Goal: Task Accomplishment & Management: Use online tool/utility

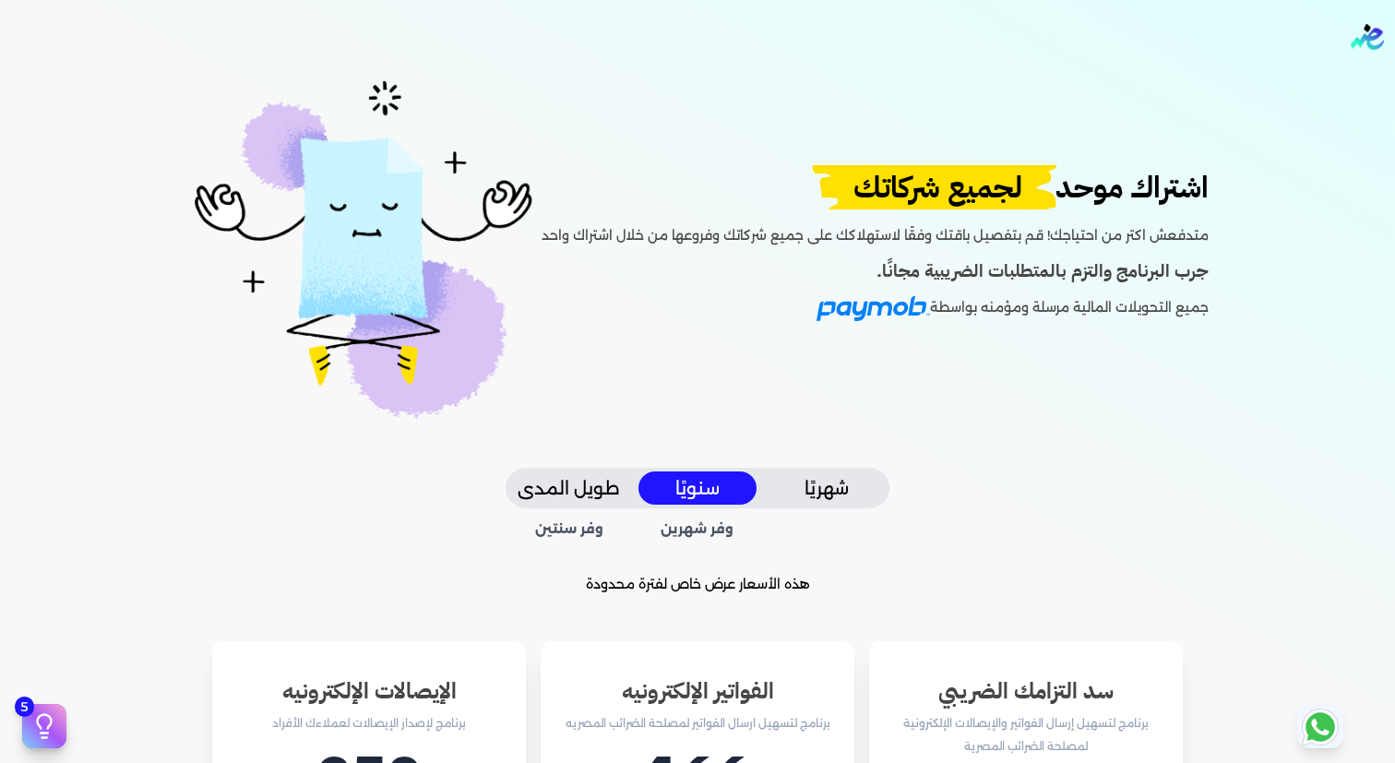
click at [1357, 41] on img "Global" at bounding box center [1367, 37] width 33 height 26
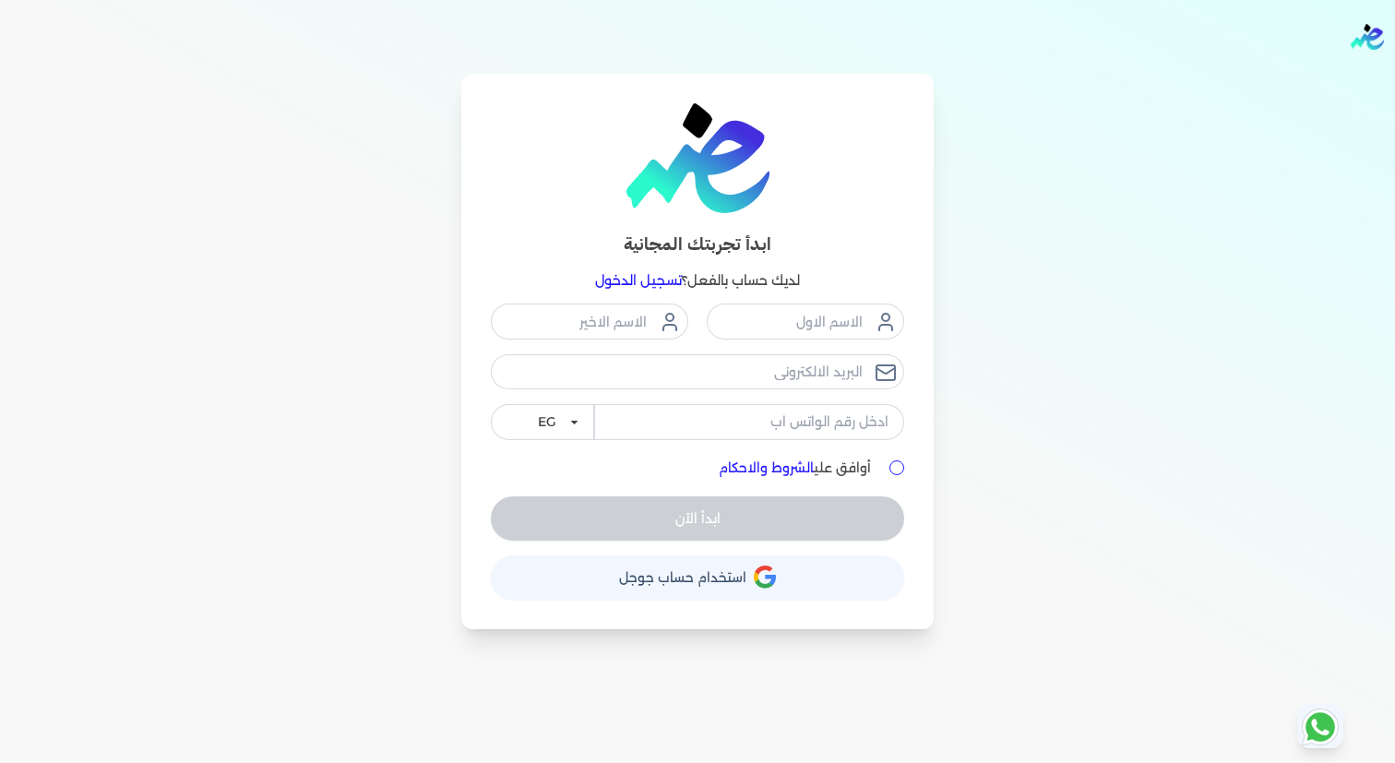
click at [710, 580] on span "استخدام حساب جوجل" at bounding box center [682, 577] width 127 height 13
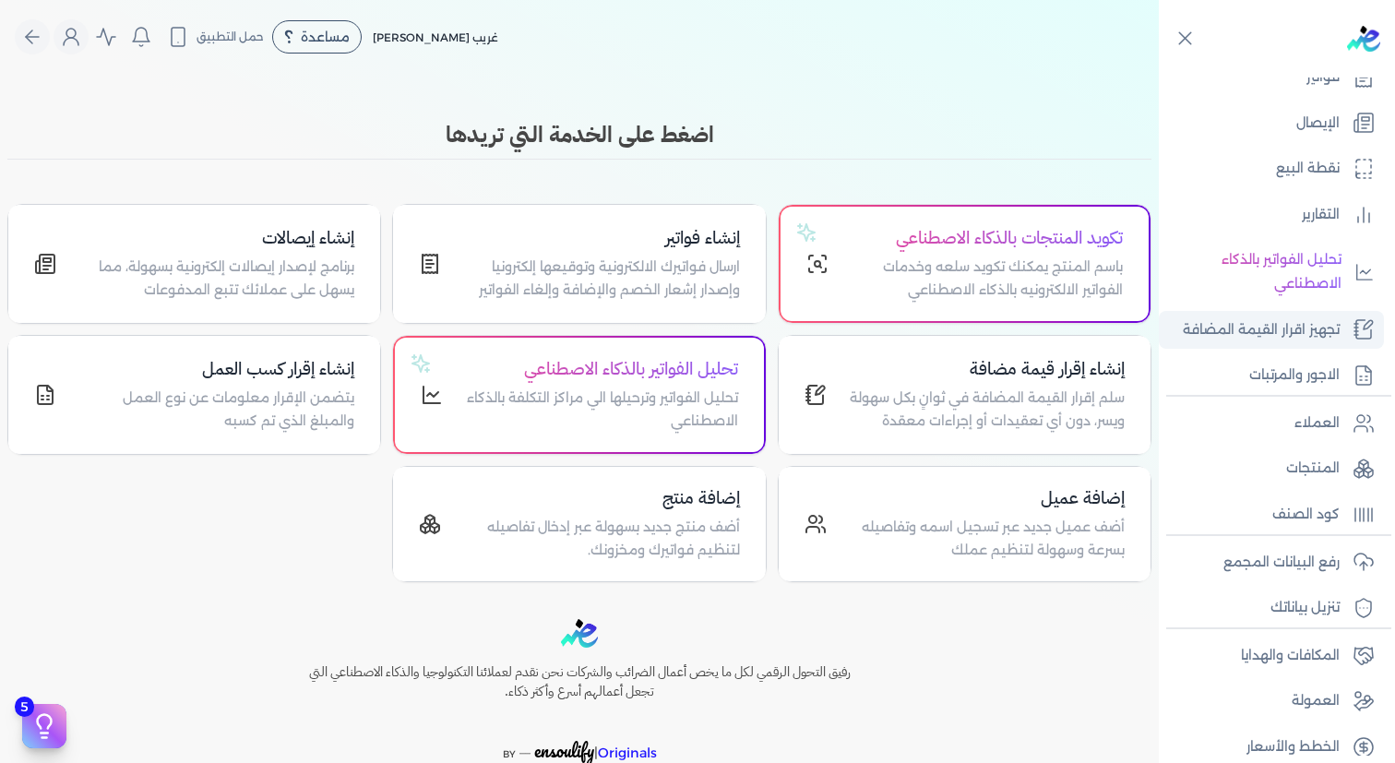
scroll to position [232, 0]
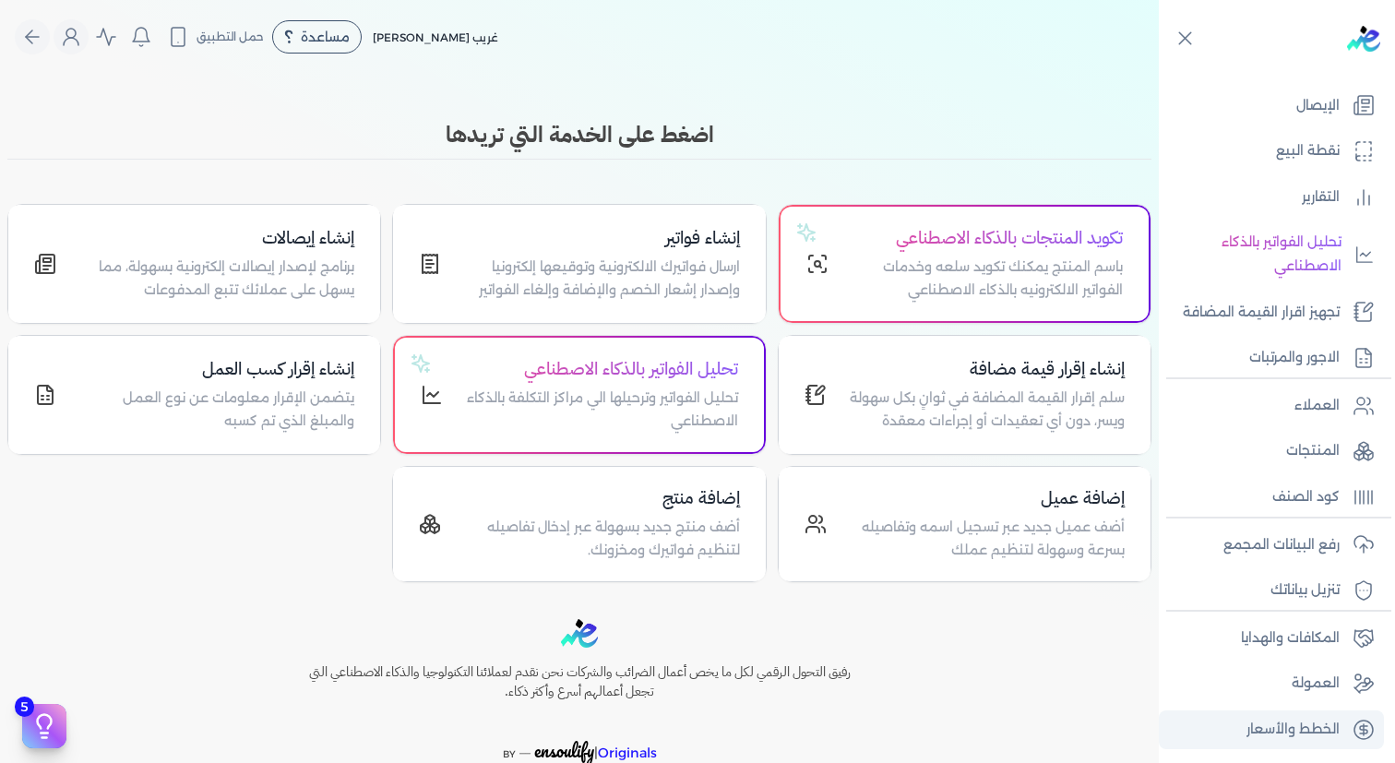
click at [1288, 717] on link "الخطط والأسعار" at bounding box center [1271, 729] width 225 height 39
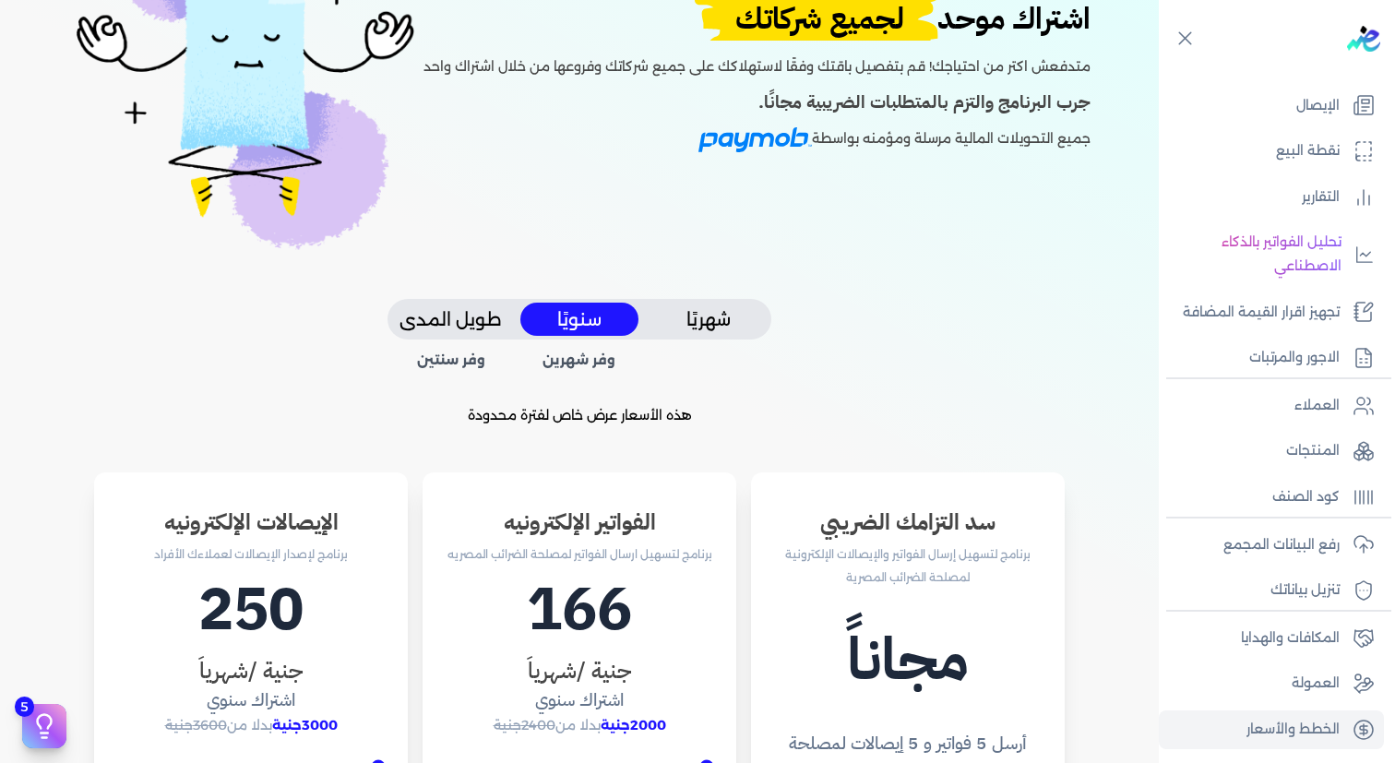
scroll to position [111, 0]
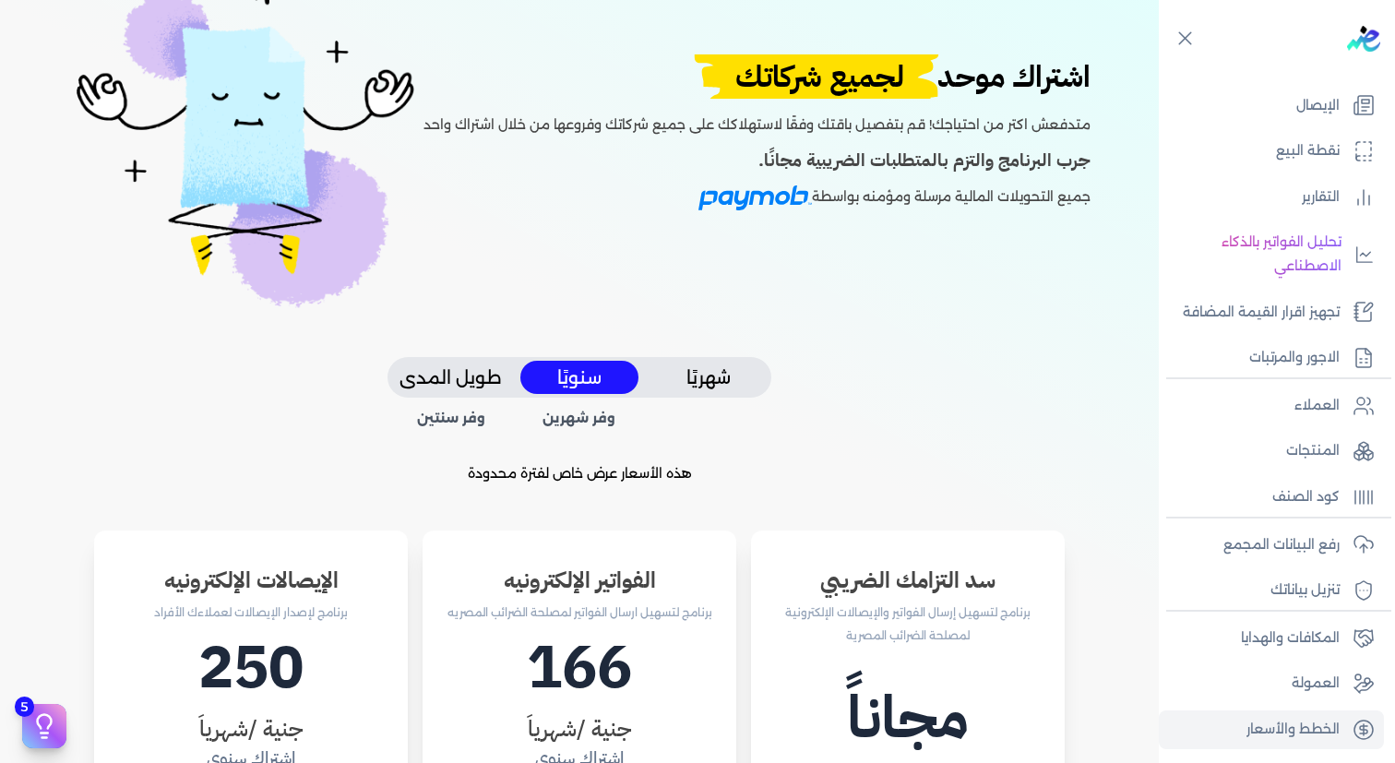
click at [731, 384] on button "شهريًا" at bounding box center [708, 378] width 118 height 34
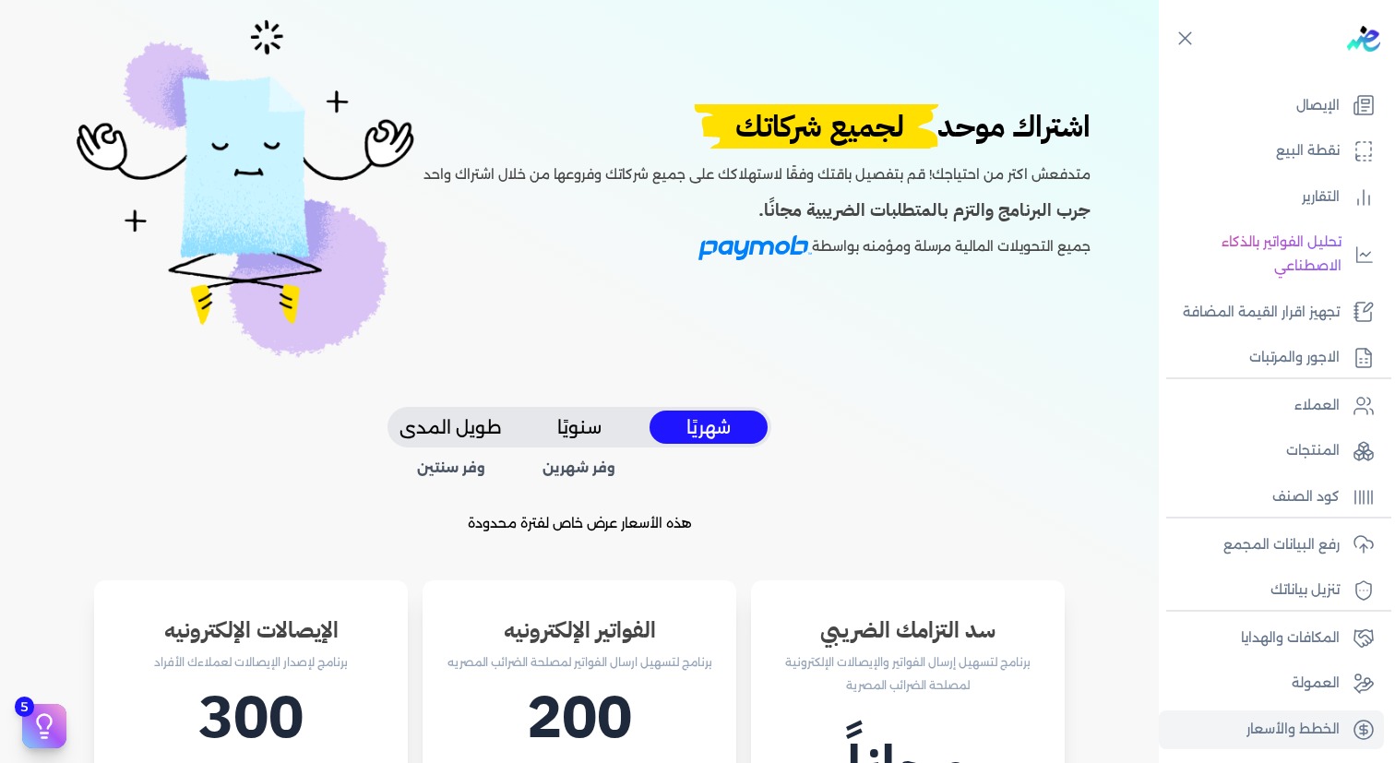
scroll to position [0, 0]
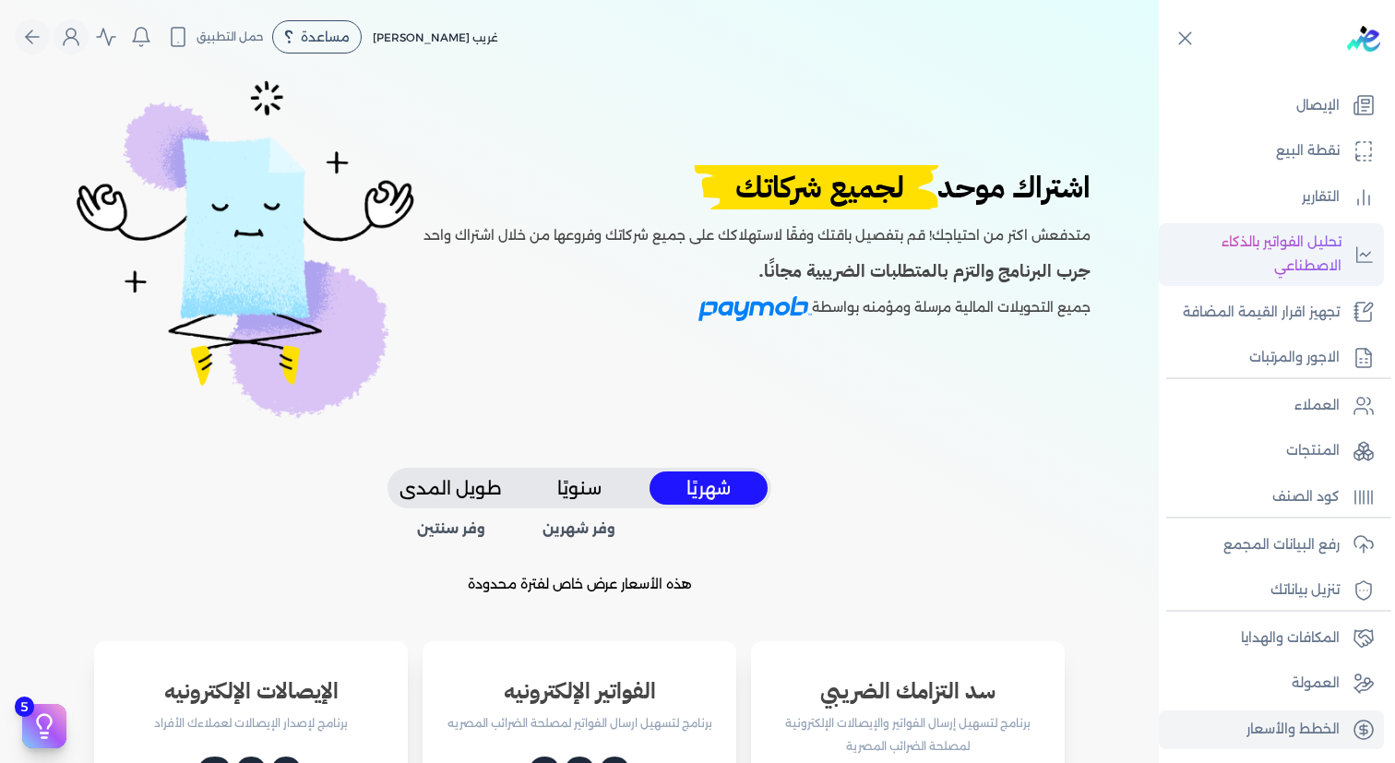
click at [1271, 248] on p "تحليل الفواتير بالذكاء الاصطناعي" at bounding box center [1254, 254] width 173 height 47
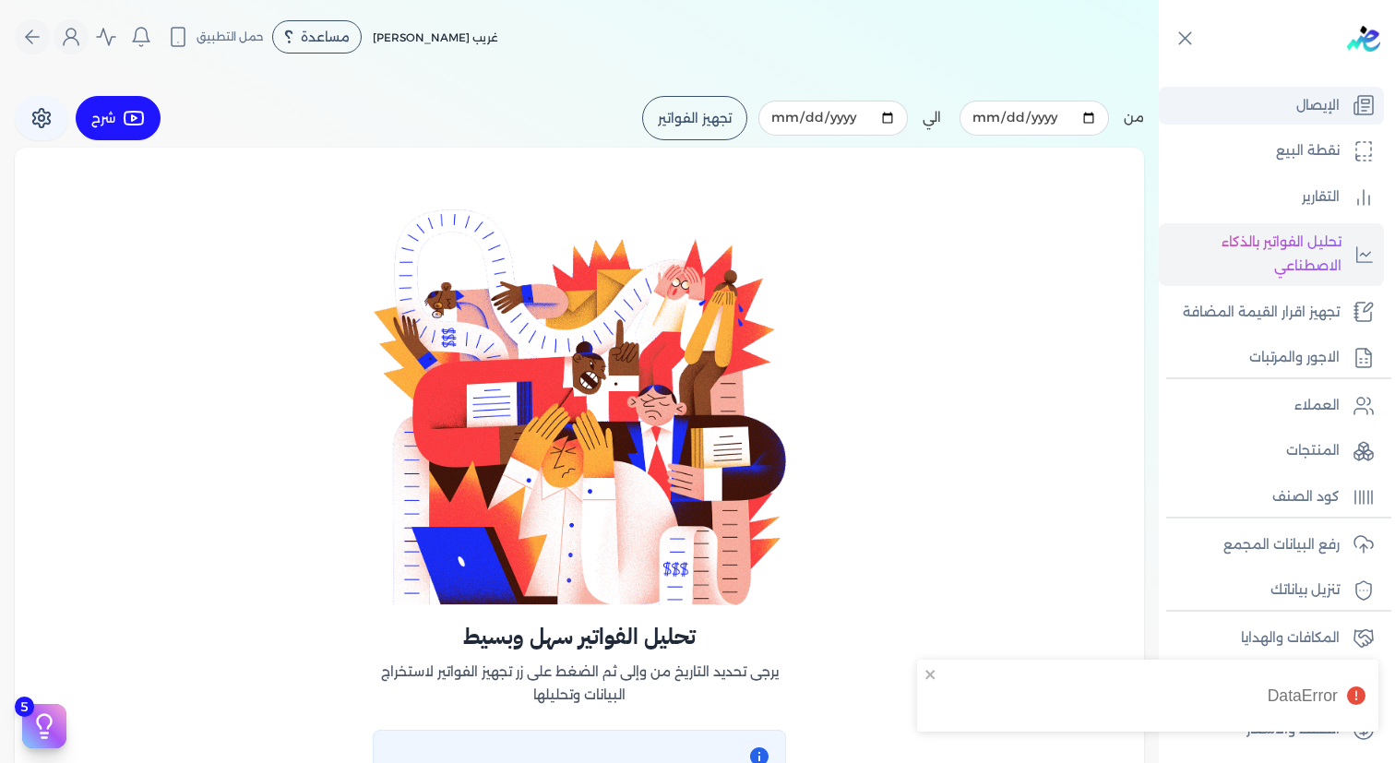
click at [1315, 107] on p "الإيصال" at bounding box center [1317, 106] width 43 height 24
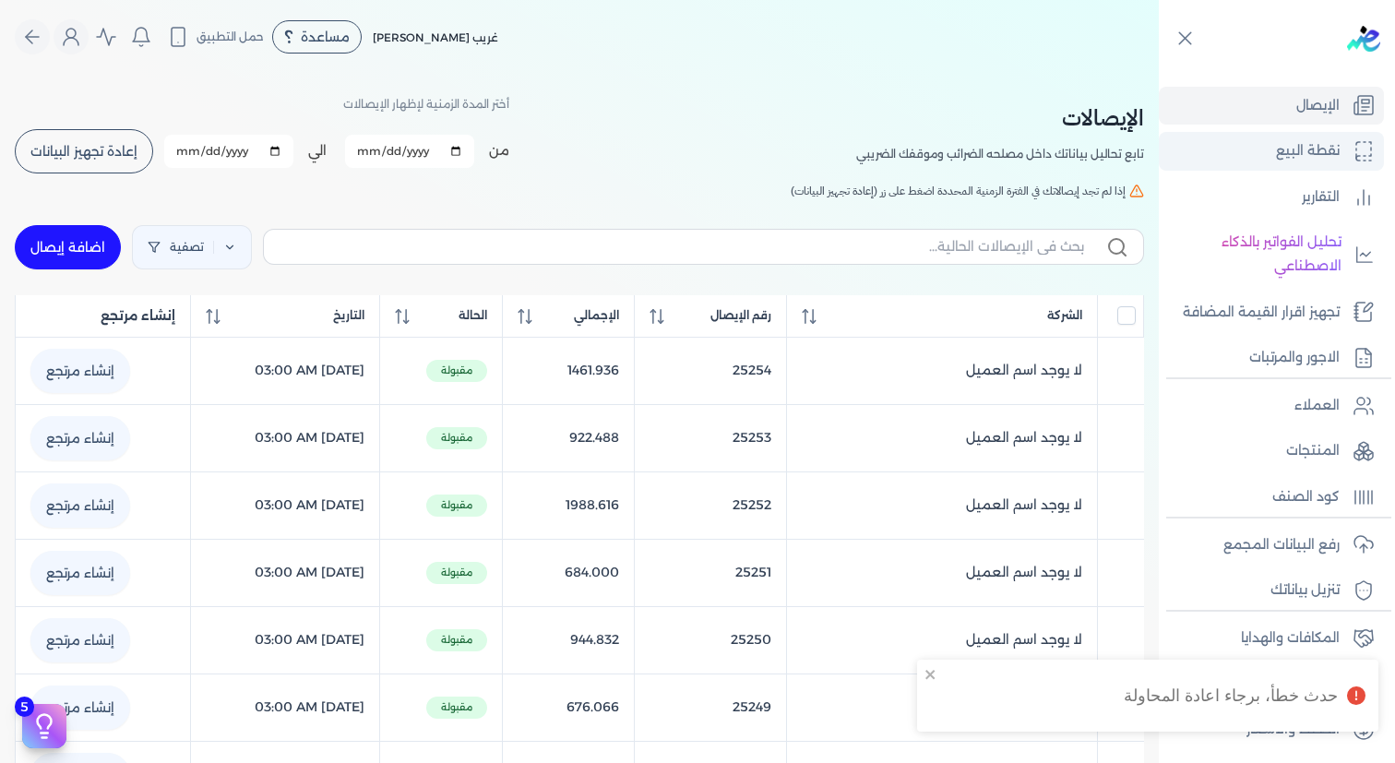
click at [1312, 156] on p "نقطة البيع" at bounding box center [1308, 151] width 64 height 24
select select
select select "EGP"
select select "EGS"
select select "B"
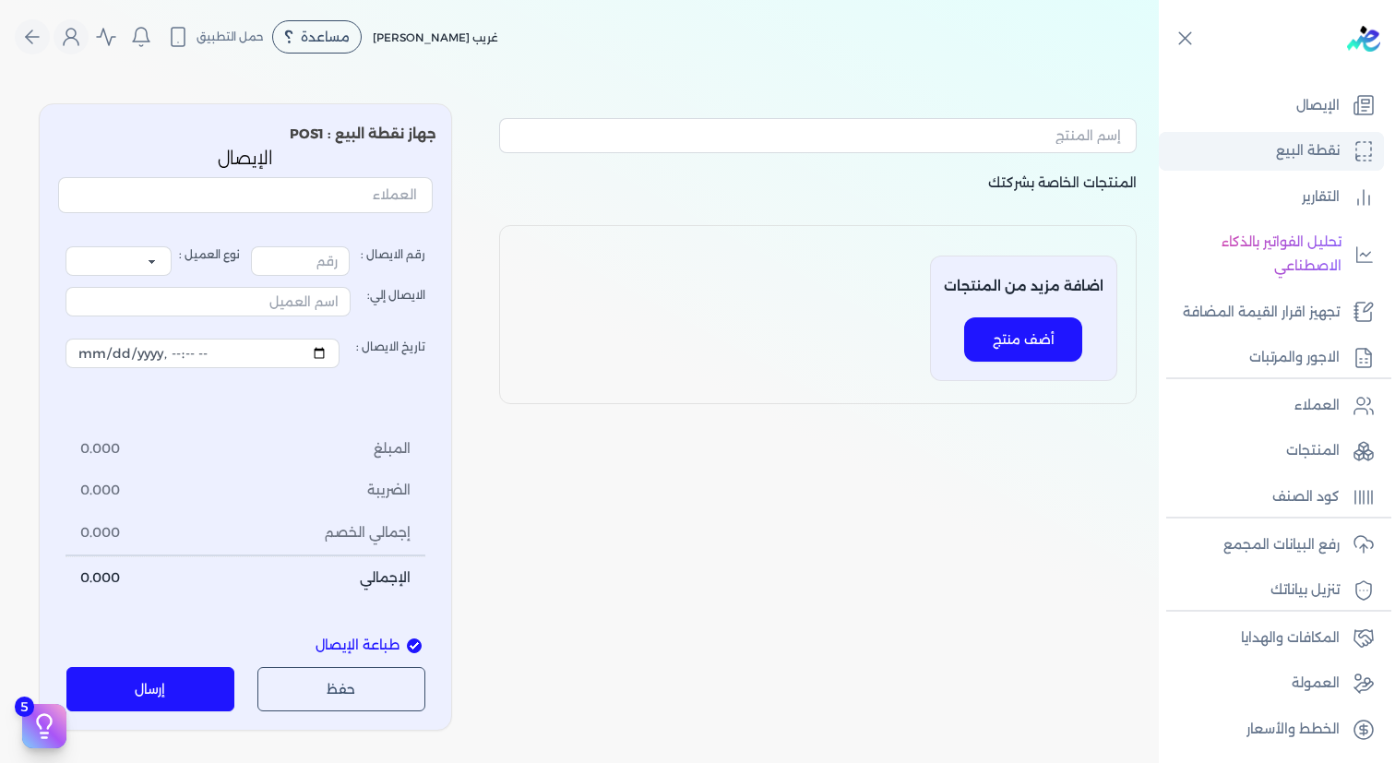
type input "25255"
select select "P"
type input "عميل نقدي"
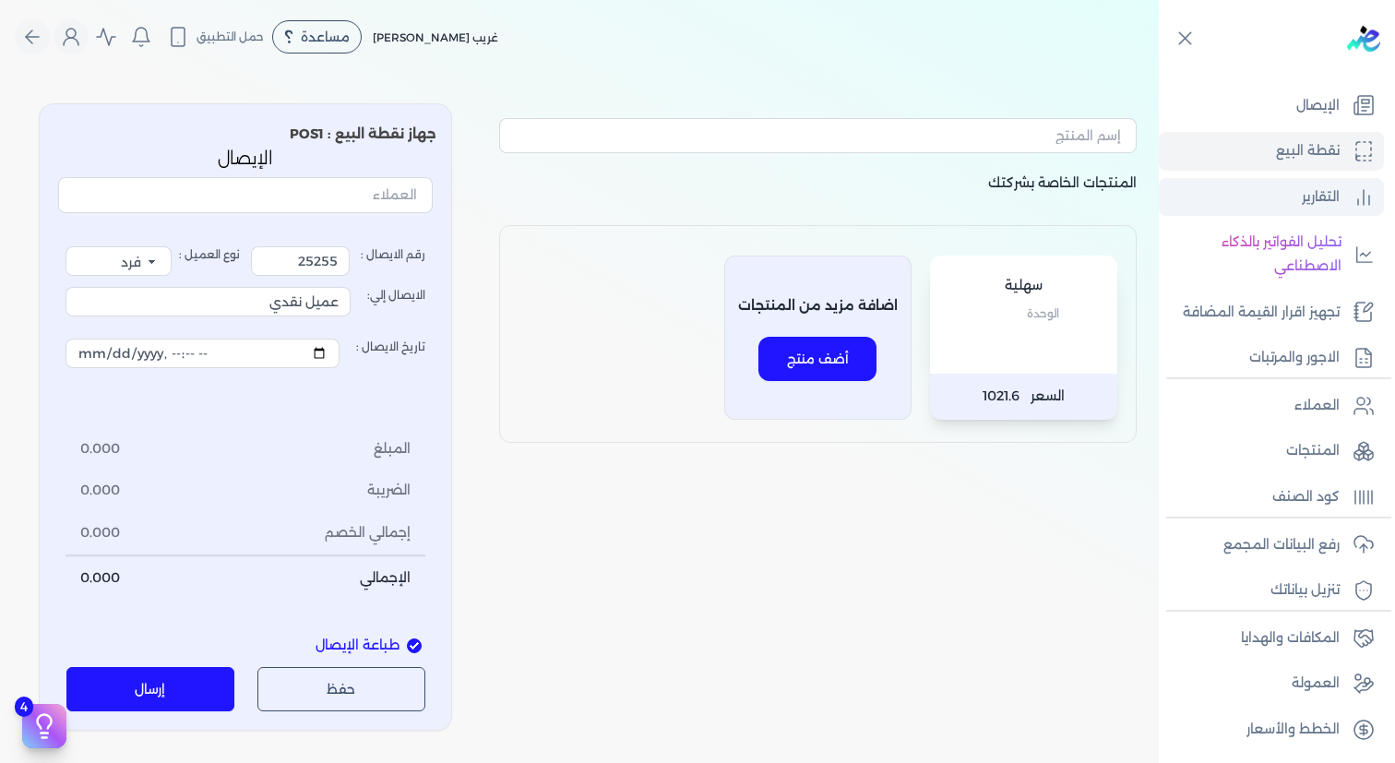
click at [1300, 209] on link "التقارير" at bounding box center [1271, 197] width 225 height 39
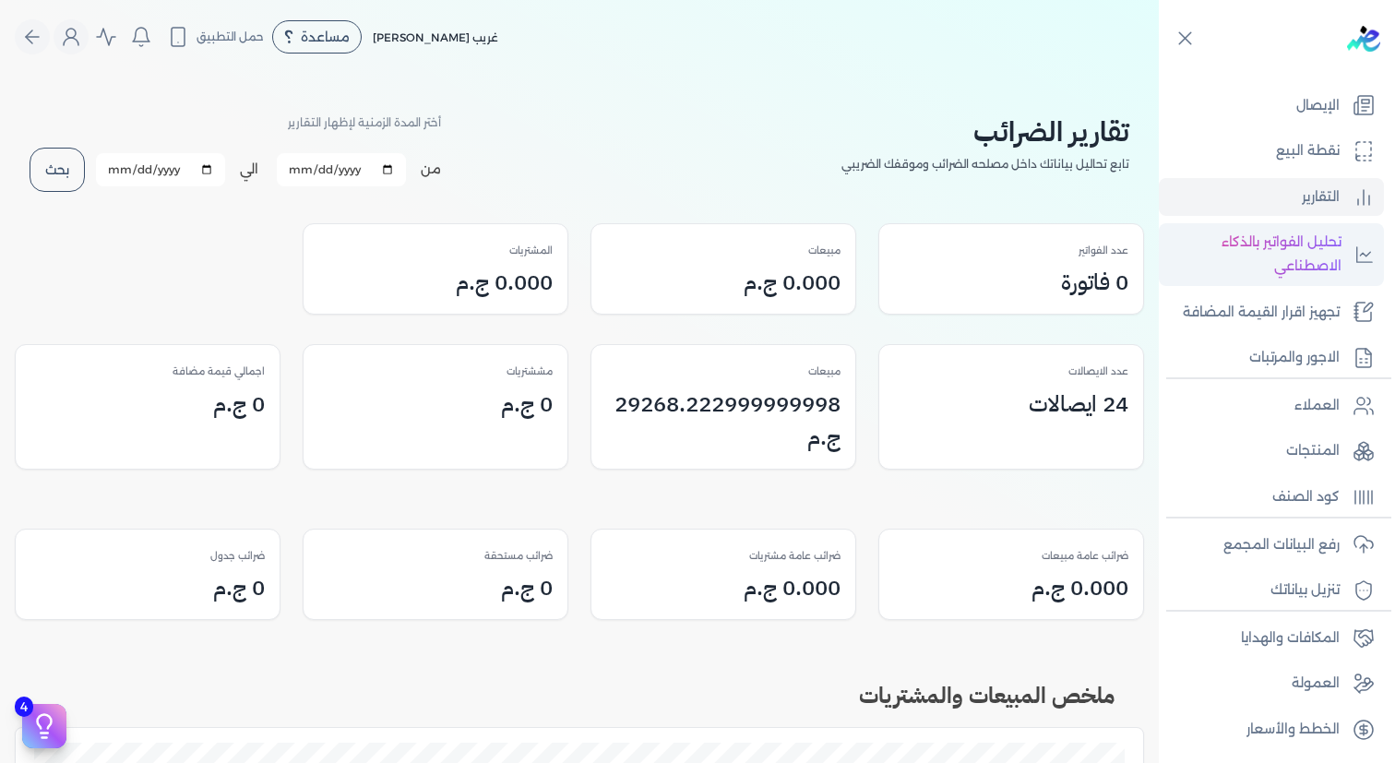
click at [1295, 250] on p "تحليل الفواتير بالذكاء الاصطناعي" at bounding box center [1254, 254] width 173 height 47
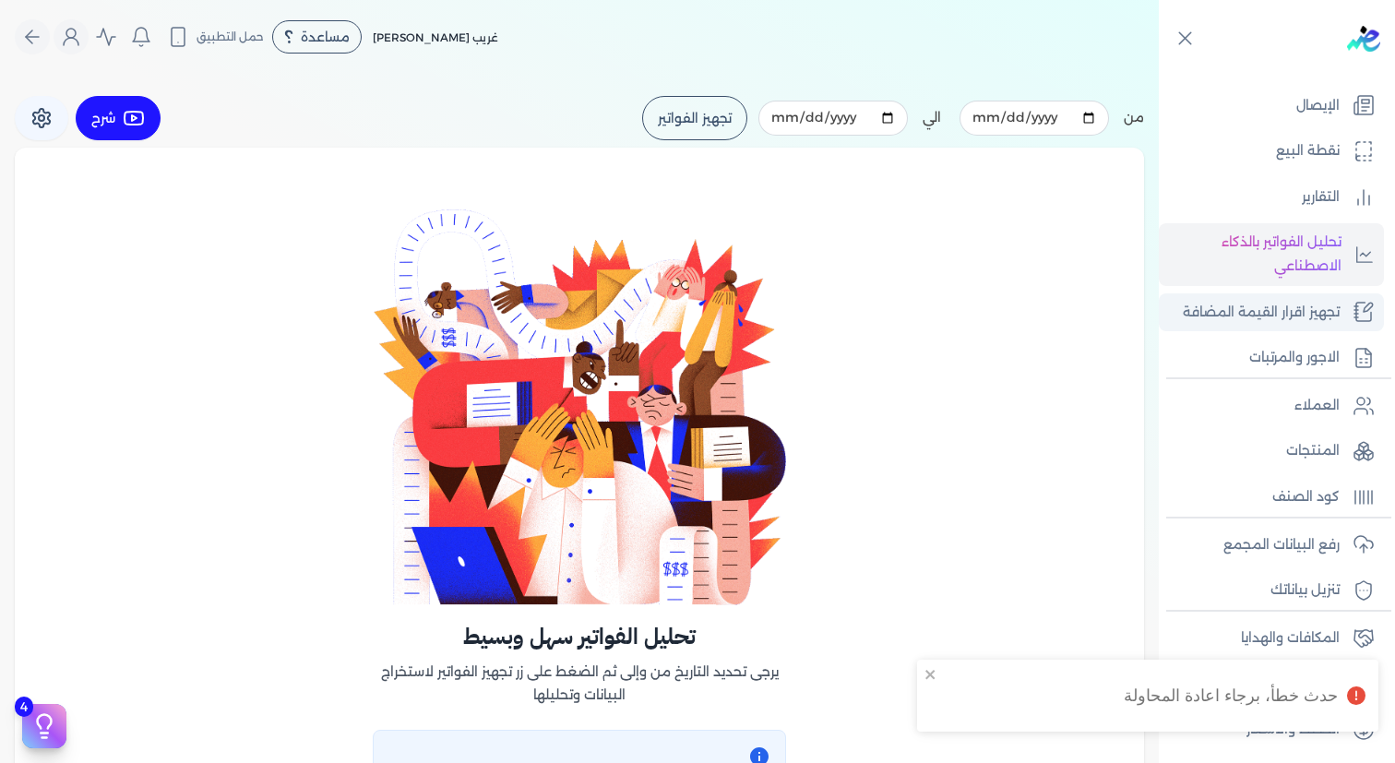
click at [1208, 293] on link "تجهيز اقرار القيمة المضافة" at bounding box center [1271, 312] width 225 height 39
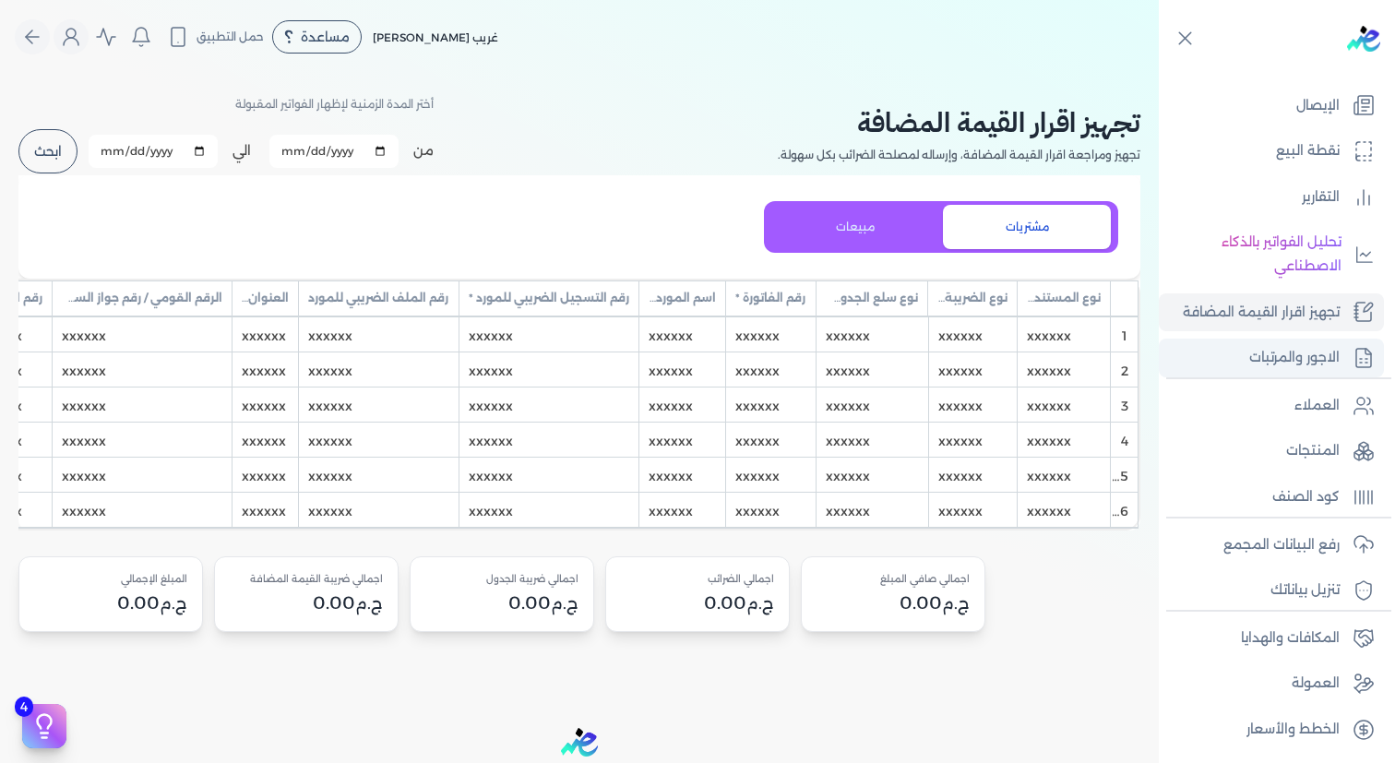
click at [1301, 348] on p "الاجور والمرتبات" at bounding box center [1294, 358] width 90 height 24
select select "01"
